Goal: Find specific page/section: Find specific page/section

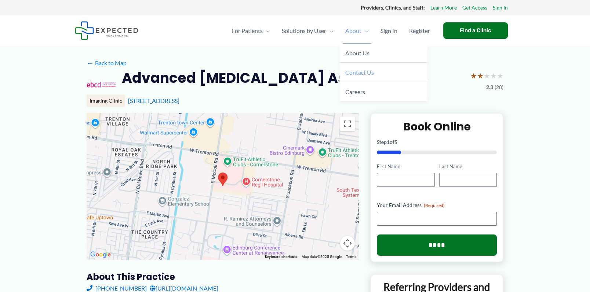
click at [354, 70] on span "Contact Us" at bounding box center [359, 72] width 29 height 7
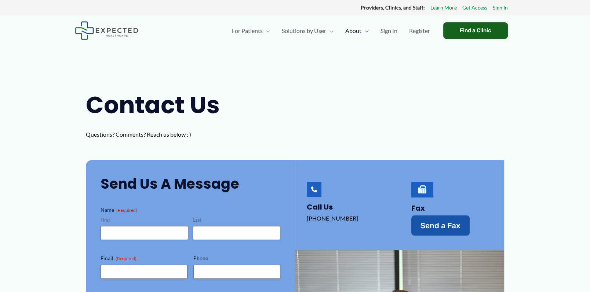
click at [466, 28] on div "Find a Clinic" at bounding box center [475, 30] width 65 height 17
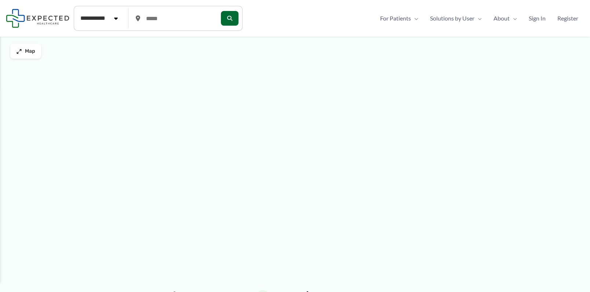
click at [466, 28] on div "**********" at bounding box center [295, 18] width 590 height 37
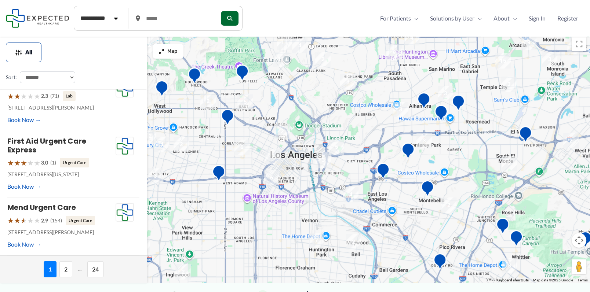
scroll to position [461, 0]
